Goal: Feedback & Contribution: Submit feedback/report problem

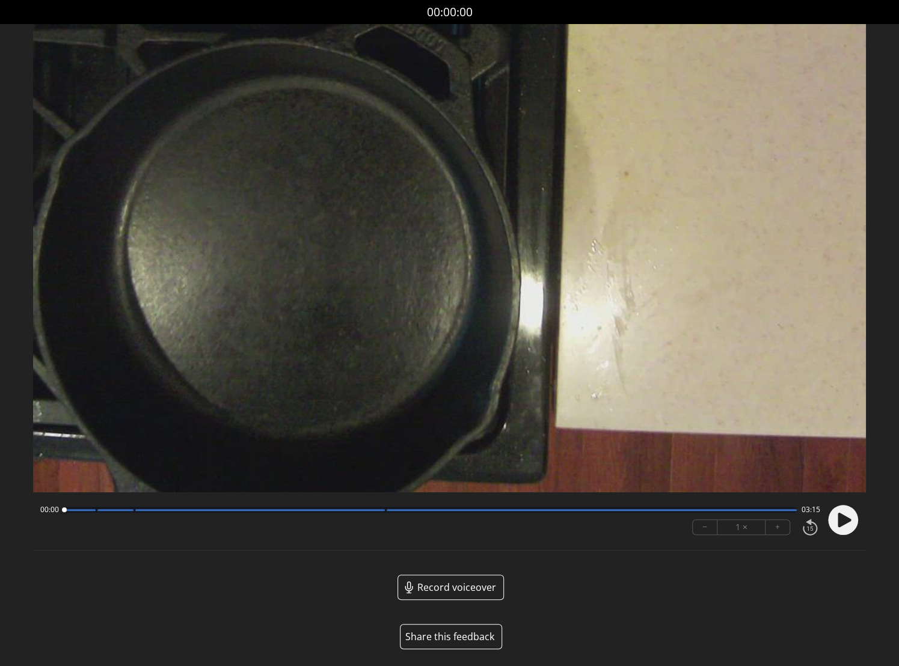
click at [447, 638] on button "Share this feedback" at bounding box center [451, 636] width 102 height 25
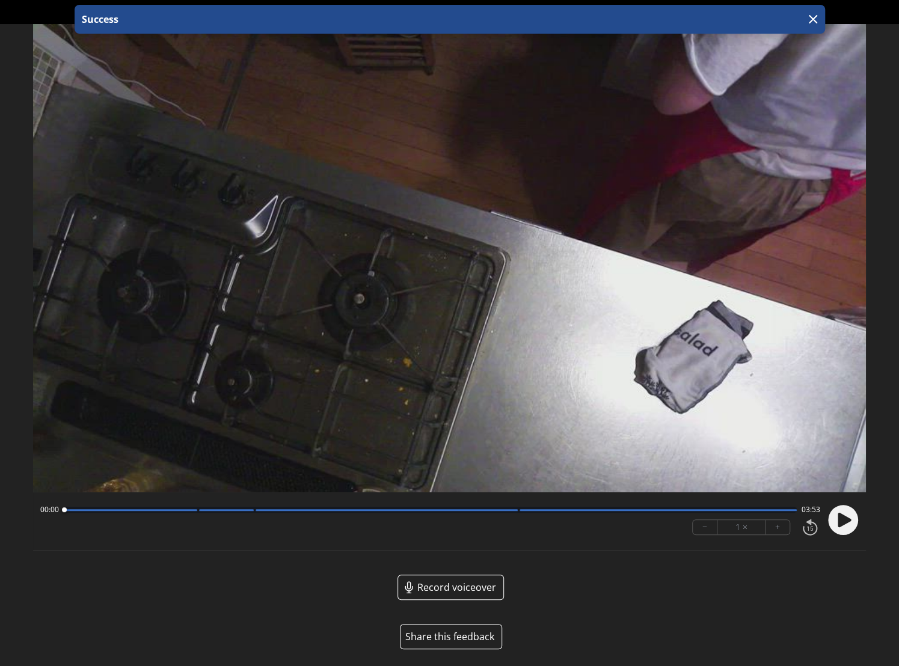
click at [463, 629] on button "Share this feedback" at bounding box center [451, 636] width 102 height 25
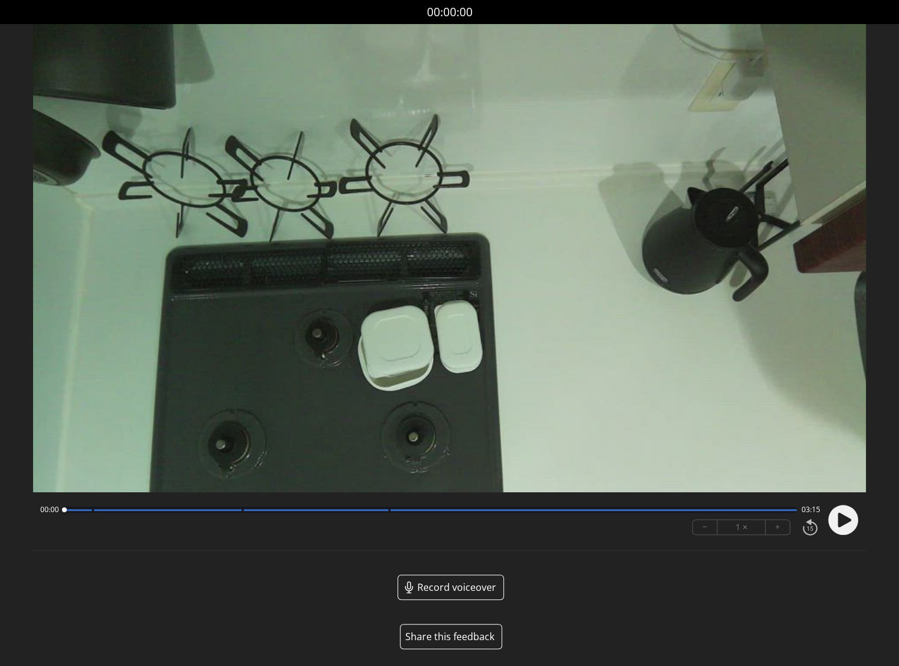
click at [462, 636] on button "Share this feedback" at bounding box center [451, 636] width 102 height 25
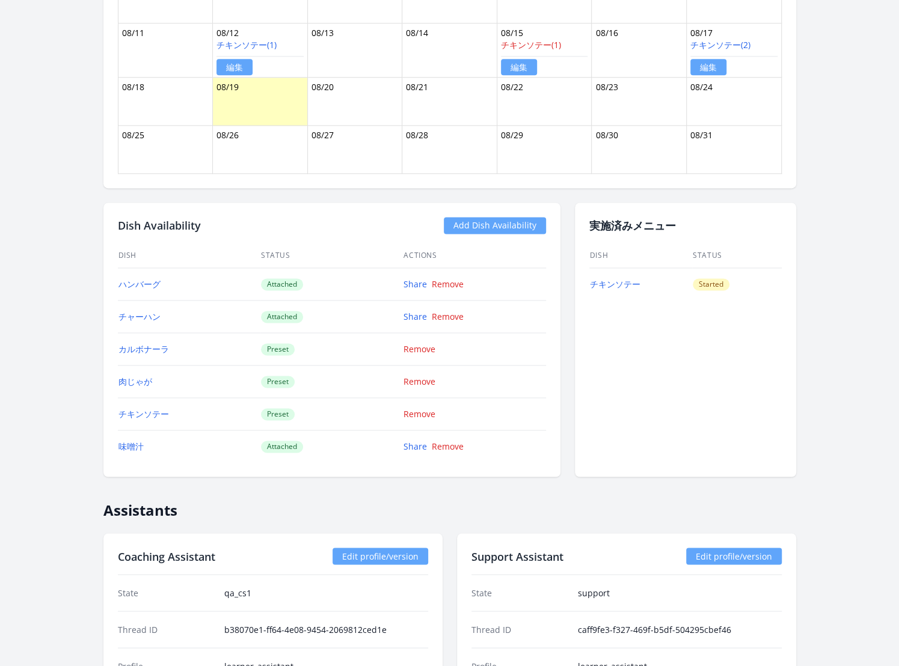
scroll to position [857, 0]
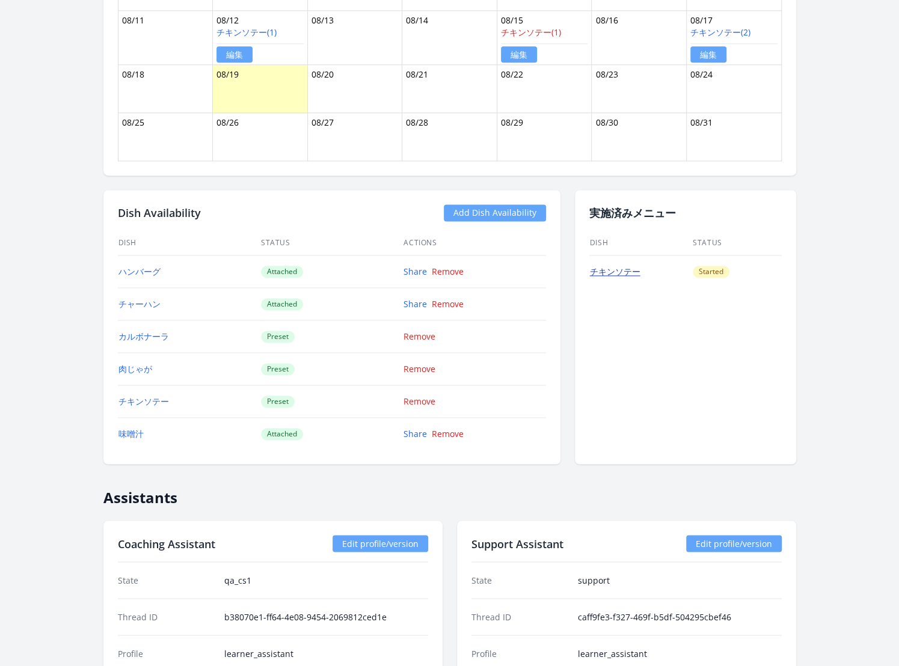
click at [609, 268] on link "チキンソテー" at bounding box center [615, 271] width 50 height 11
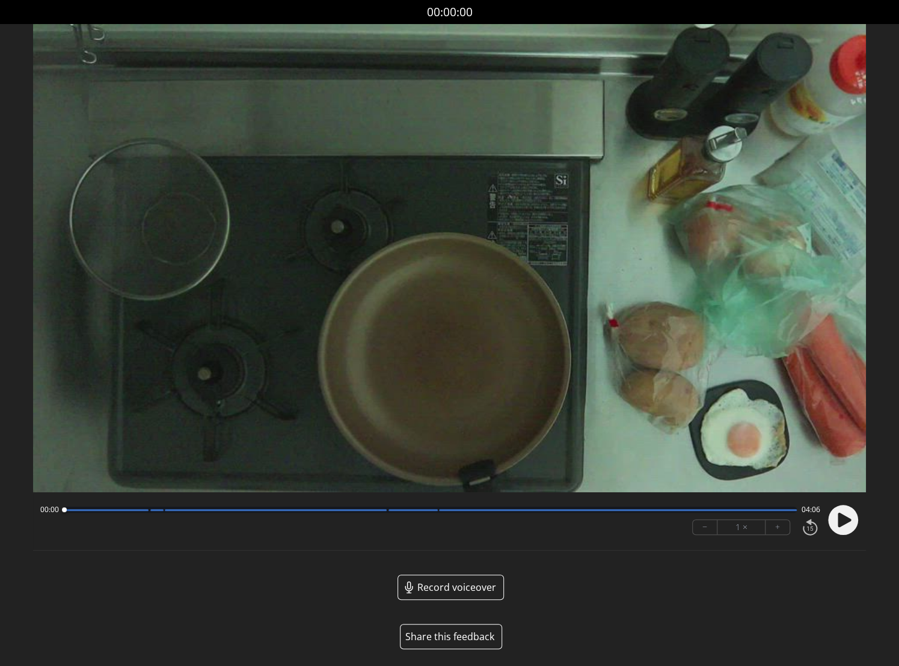
click at [456, 640] on button "Share this feedback" at bounding box center [451, 636] width 102 height 25
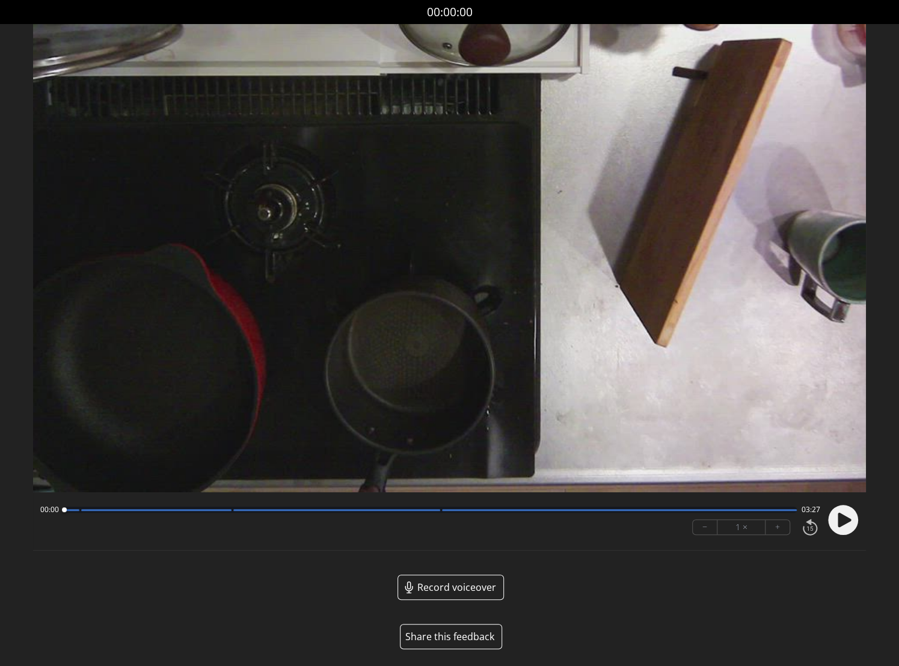
click at [450, 641] on button "Share this feedback" at bounding box center [451, 636] width 102 height 25
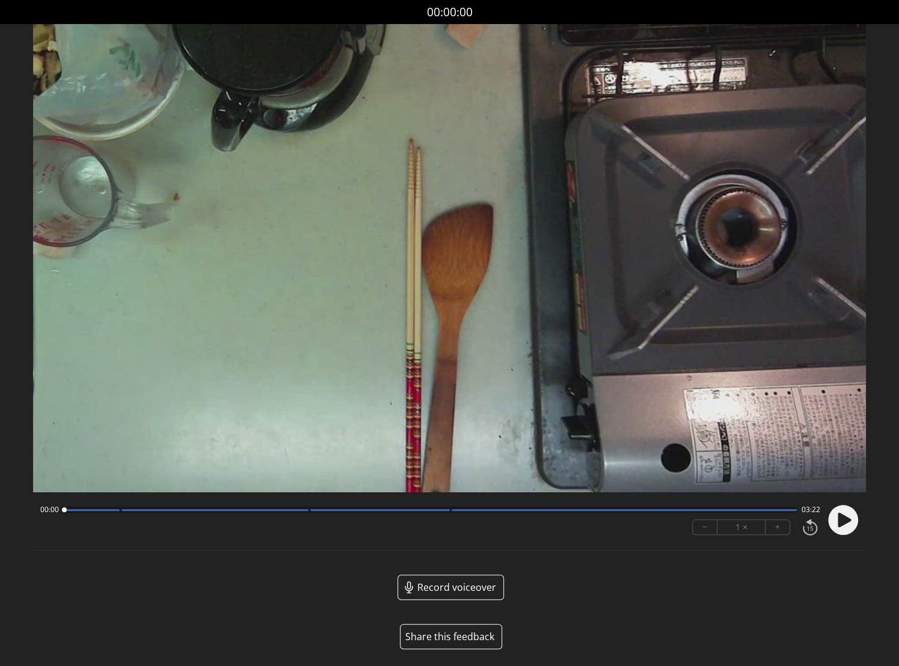
click at [455, 636] on button "Share this feedback" at bounding box center [451, 636] width 102 height 25
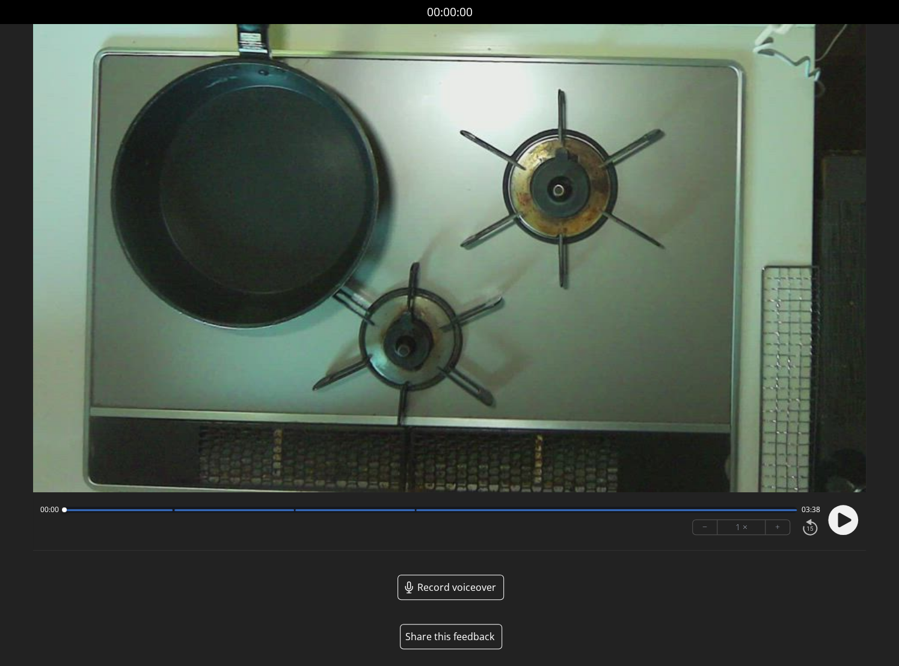
click at [464, 637] on button "Share this feedback" at bounding box center [451, 636] width 102 height 25
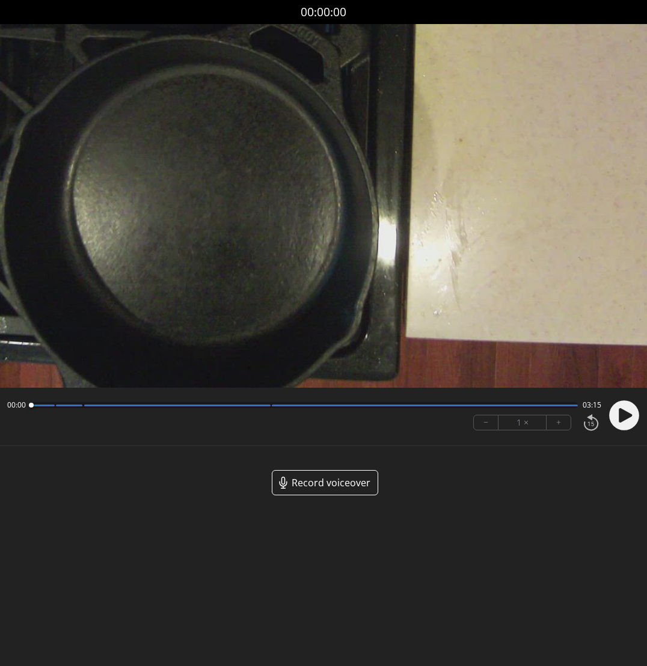
click at [617, 409] on circle at bounding box center [624, 415] width 30 height 30
click at [618, 416] on circle at bounding box center [624, 415] width 30 height 30
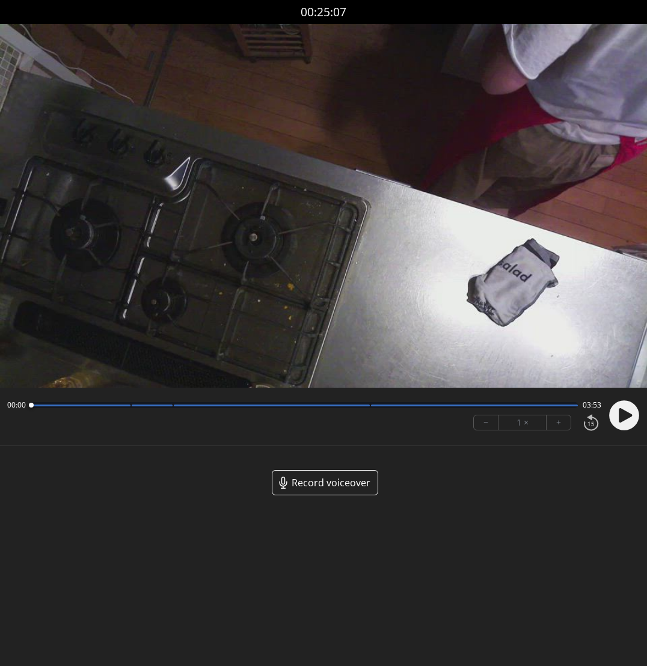
click at [625, 414] on icon at bounding box center [625, 415] width 13 height 14
click at [626, 414] on icon at bounding box center [627, 415] width 3 height 13
drag, startPoint x: 34, startPoint y: 407, endPoint x: 19, endPoint y: 407, distance: 15.0
click at [19, 407] on div "00:00 03:52" at bounding box center [304, 405] width 594 height 10
click at [620, 418] on icon at bounding box center [625, 415] width 13 height 14
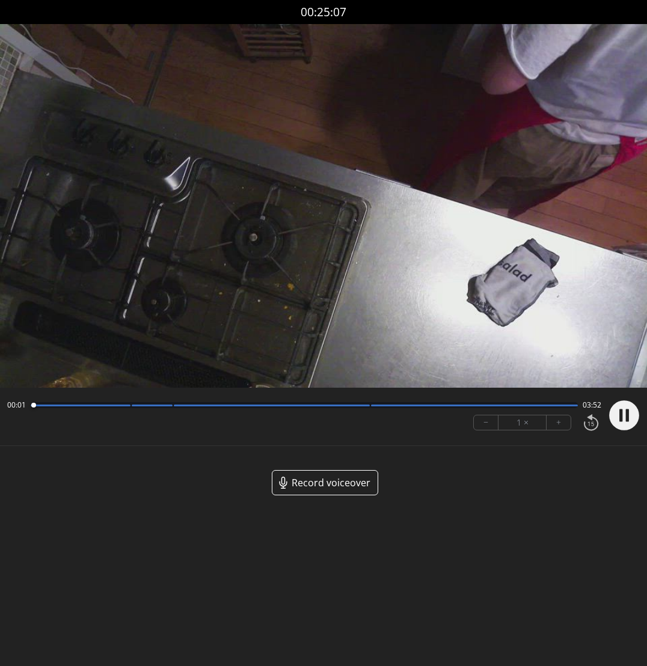
click at [620, 418] on icon at bounding box center [620, 415] width 3 height 13
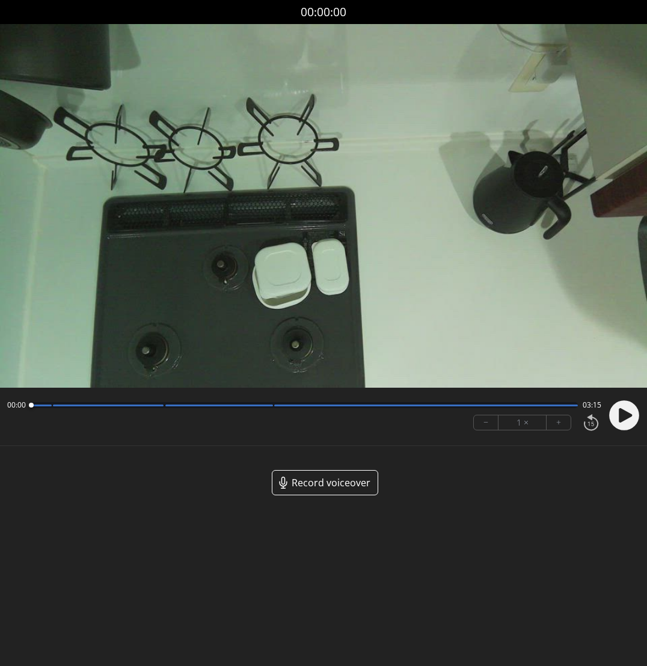
click at [625, 414] on icon at bounding box center [625, 415] width 13 height 14
click at [625, 414] on circle at bounding box center [624, 415] width 30 height 30
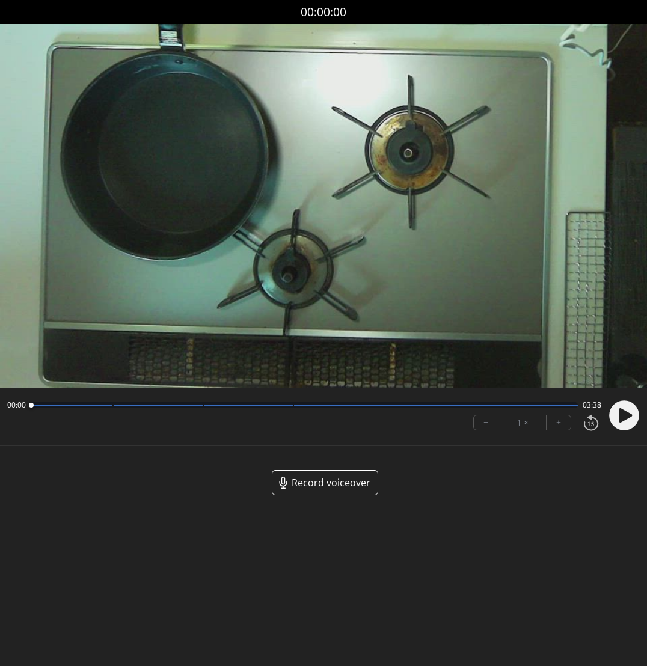
click at [622, 418] on icon at bounding box center [625, 415] width 13 height 14
click at [622, 418] on icon at bounding box center [620, 415] width 3 height 13
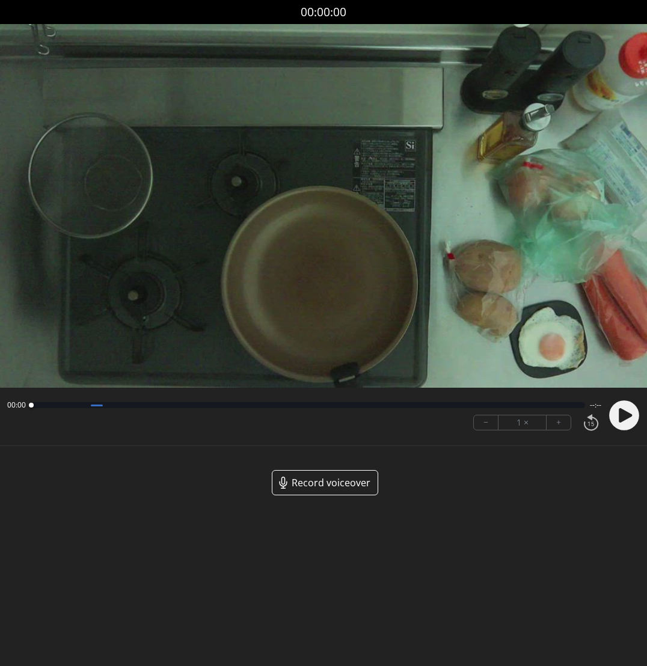
click at [613, 423] on circle at bounding box center [624, 415] width 30 height 30
click at [617, 422] on circle at bounding box center [624, 415] width 30 height 30
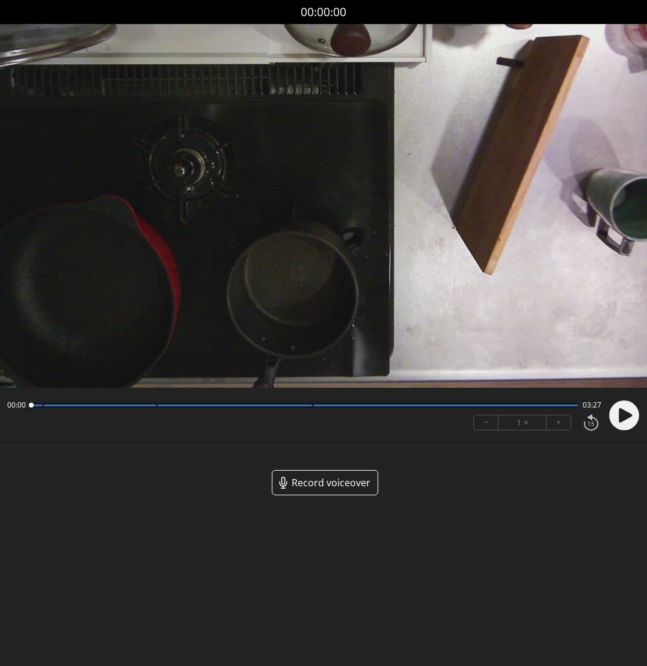
click at [632, 415] on circle at bounding box center [624, 415] width 30 height 30
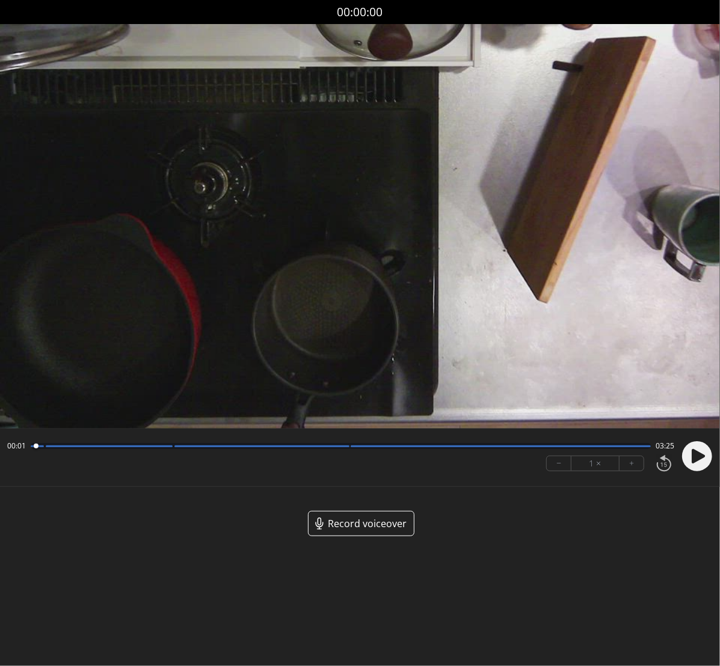
click at [157, 564] on body "Discard Recording? You will not be able to recover this once discarded. Cancel …" at bounding box center [360, 333] width 720 height 666
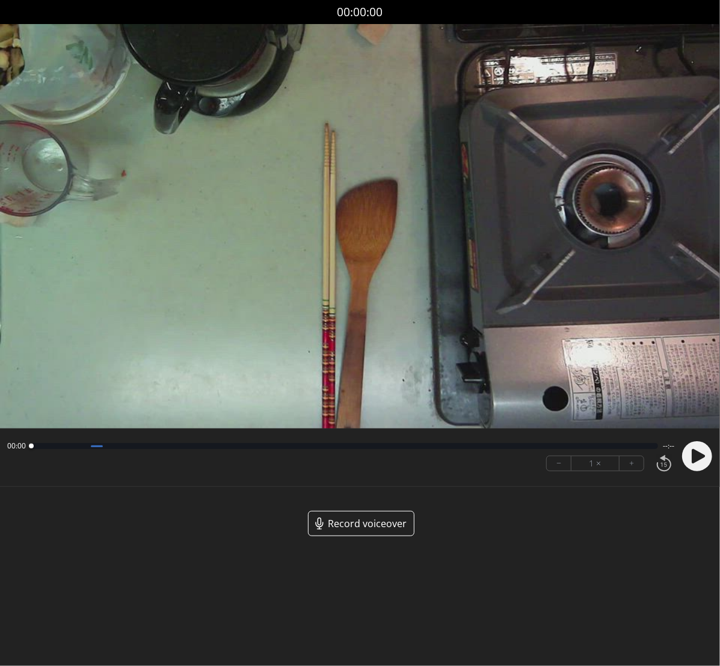
click at [694, 459] on icon at bounding box center [697, 456] width 13 height 14
click at [694, 459] on icon at bounding box center [693, 456] width 3 height 13
drag, startPoint x: 38, startPoint y: 446, endPoint x: 14, endPoint y: 446, distance: 24.0
click at [14, 446] on div "00:00 03:22" at bounding box center [340, 446] width 667 height 10
click at [699, 457] on icon at bounding box center [697, 456] width 13 height 14
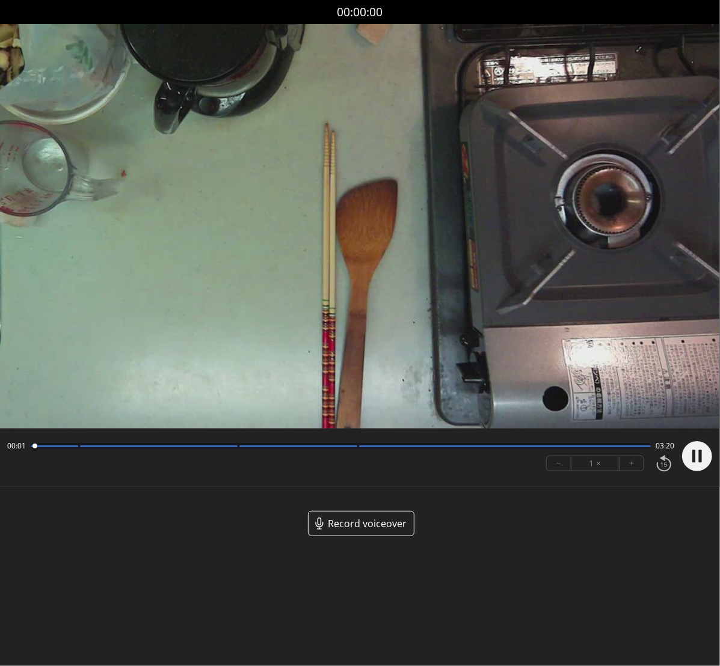
click at [699, 457] on icon at bounding box center [700, 456] width 3 height 13
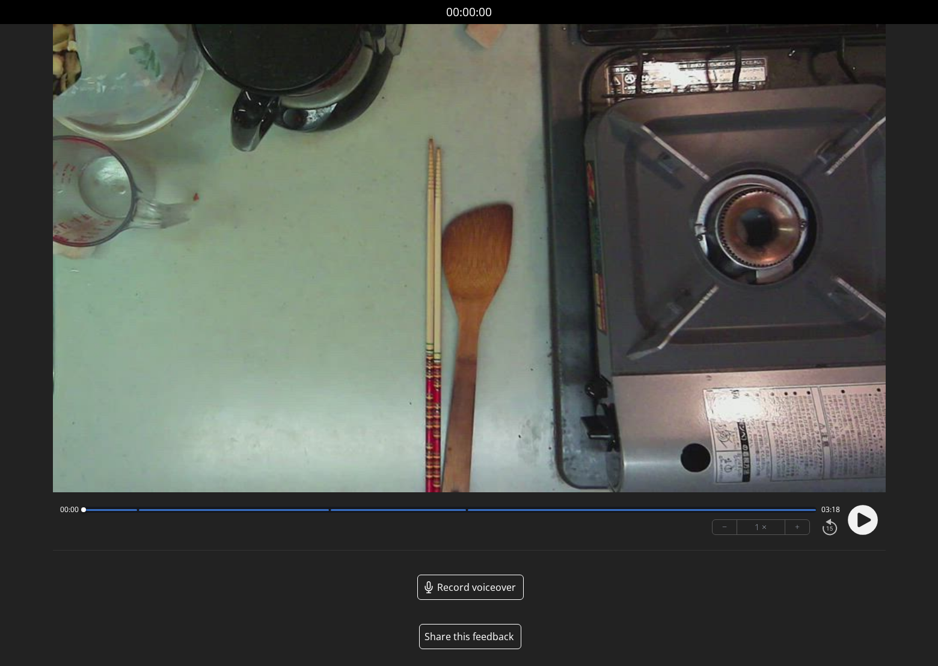
click at [489, 637] on button "Share this feedback" at bounding box center [470, 636] width 102 height 25
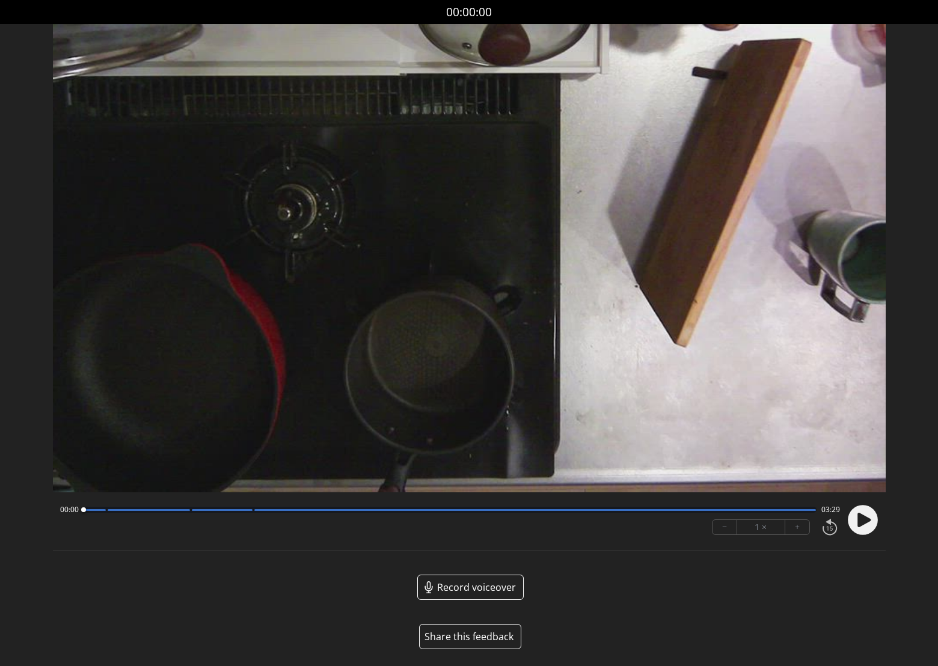
click at [476, 637] on button "Share this feedback" at bounding box center [470, 636] width 102 height 25
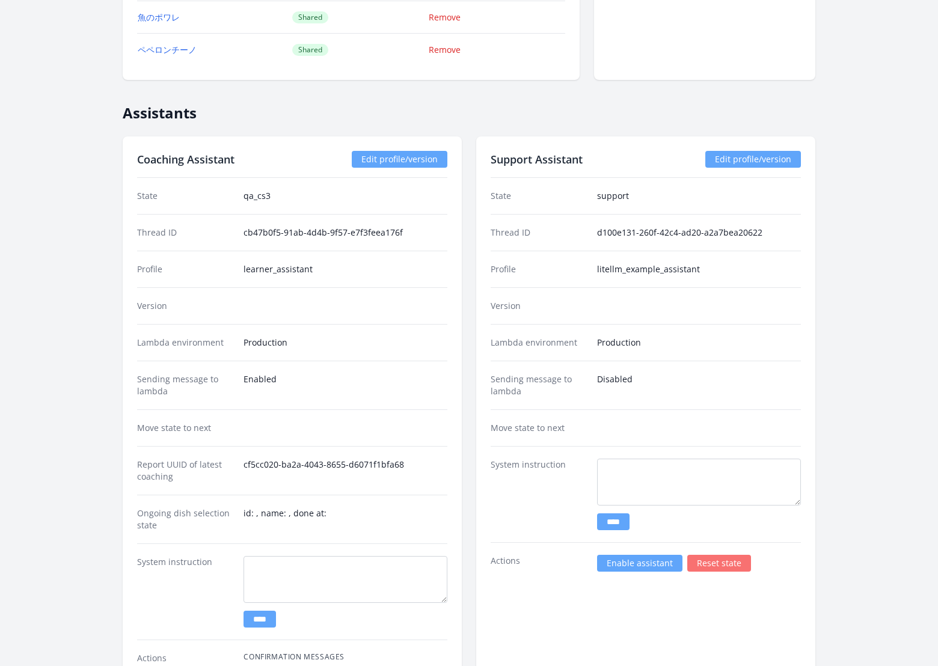
scroll to position [1525, 0]
